Goal: Navigation & Orientation: Find specific page/section

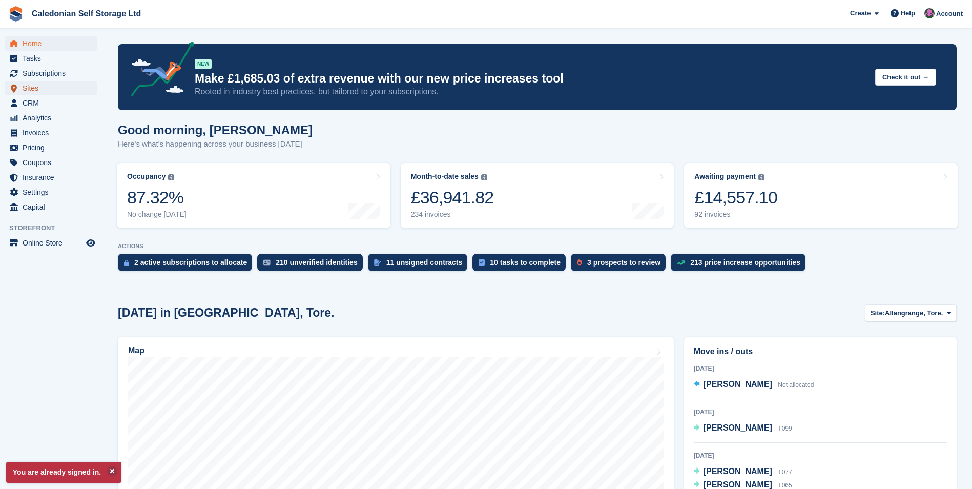
click at [44, 94] on span "Sites" at bounding box center [53, 88] width 61 height 14
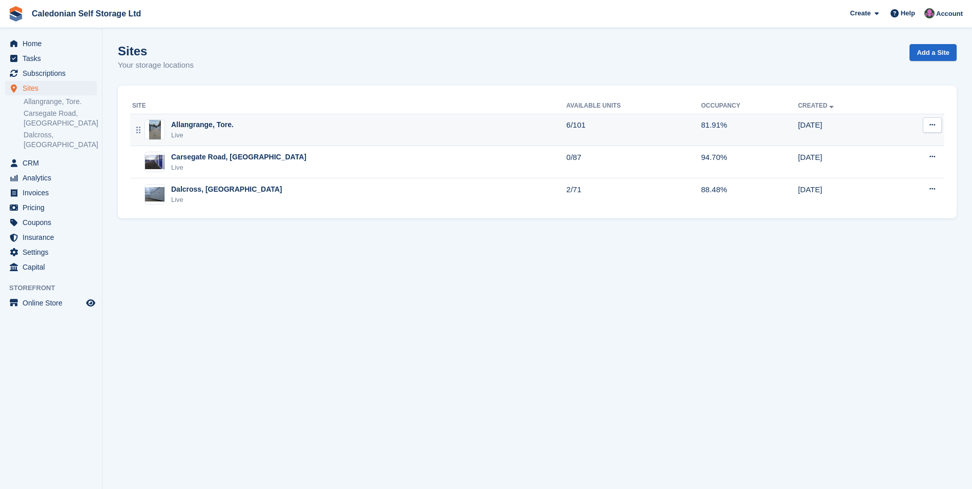
click at [235, 127] on div "Allangrange, Tore. Live" at bounding box center [349, 129] width 434 height 21
